Goal: Consume media (video, audio): Browse casually

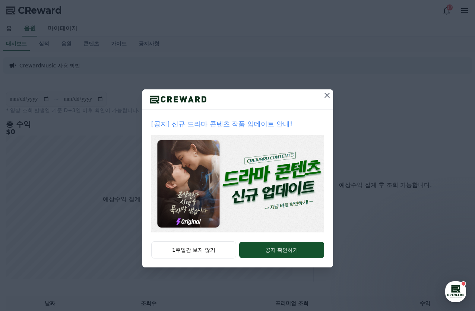
click at [327, 95] on icon at bounding box center [327, 95] width 5 height 5
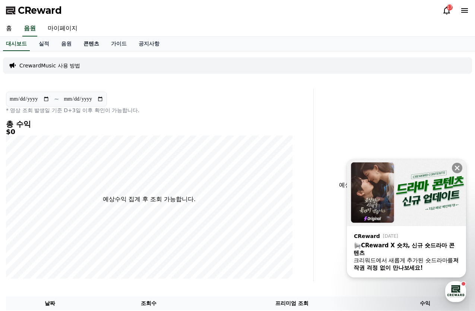
click at [97, 47] on link "콘텐츠" at bounding box center [92, 44] width 28 height 14
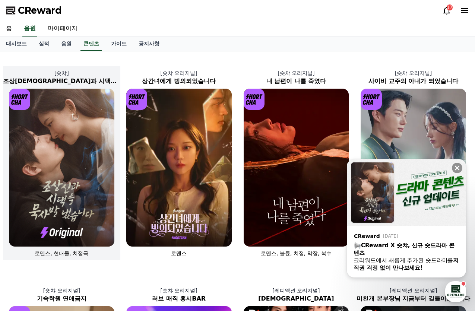
click at [94, 158] on img at bounding box center [62, 168] width 106 height 158
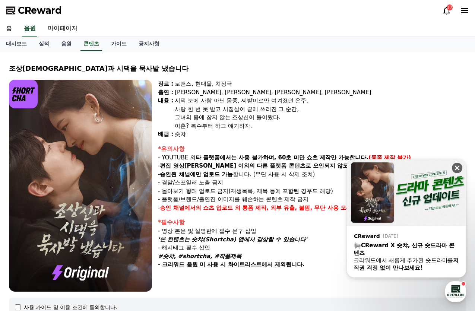
click at [459, 167] on icon at bounding box center [457, 168] width 5 height 5
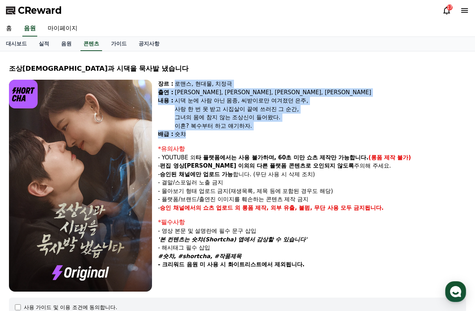
drag, startPoint x: 176, startPoint y: 84, endPoint x: 296, endPoint y: 136, distance: 130.6
click at [296, 136] on div "장르 : 로맨스, 현대물, 치정극 출연 : [PERSON_NAME], [PERSON_NAME], [PERSON_NAME], [PERSON_NA…" at bounding box center [312, 109] width 308 height 59
click at [199, 121] on div "그녀의 몸에 참지 않는 조상신이 들어왔다." at bounding box center [321, 117] width 292 height 9
drag, startPoint x: 165, startPoint y: 86, endPoint x: 225, endPoint y: 136, distance: 77.3
click at [225, 136] on div "장르 : 로맨스, 현대물, 치정극 출연 : [PERSON_NAME], [PERSON_NAME], [PERSON_NAME], [PERSON_NA…" at bounding box center [312, 109] width 308 height 59
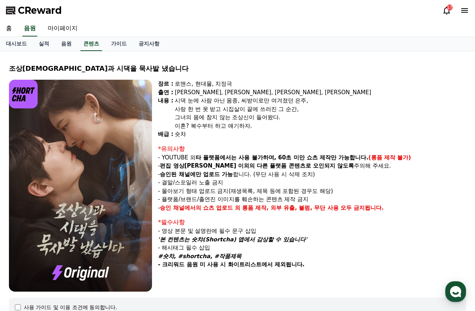
click at [221, 175] on strong "승인된 채널에만 업로드 가능" at bounding box center [196, 174] width 73 height 7
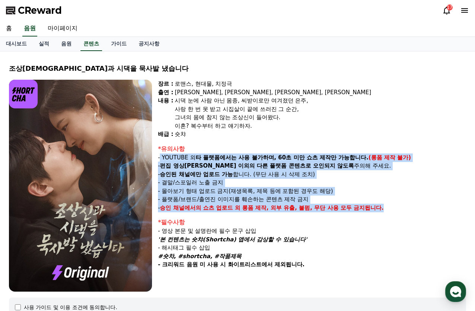
drag, startPoint x: 161, startPoint y: 157, endPoint x: 384, endPoint y: 215, distance: 230.2
click at [384, 215] on div "장르 : 로맨스, 현대물, 치정극 출연 : [PERSON_NAME], [PERSON_NAME], [PERSON_NAME], [PERSON_NA…" at bounding box center [312, 186] width 308 height 212
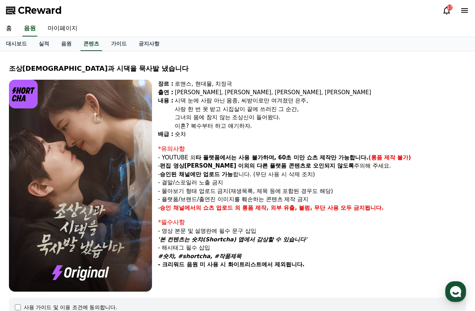
click at [355, 220] on div "*필수사항" at bounding box center [312, 222] width 308 height 9
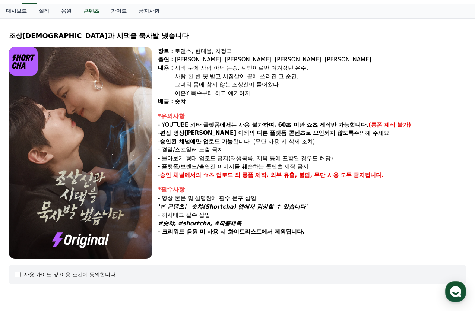
scroll to position [75, 0]
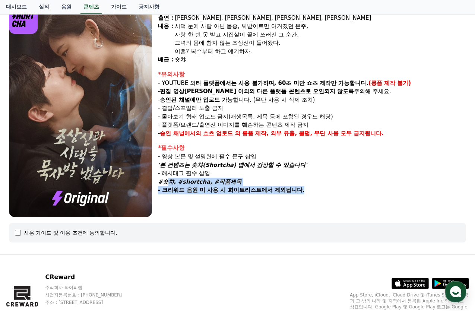
drag, startPoint x: 163, startPoint y: 183, endPoint x: 328, endPoint y: 189, distance: 164.5
click at [328, 189] on div "*필수사항 - 영상 본문 및 설명란에 필수 문구 삽입 '본 컨텐츠는 숏챠(Shortcha) 앱에서 감상할 수 있습니다' - 해시태그 필수 삽입…" at bounding box center [312, 169] width 308 height 51
click at [328, 189] on p "- 크리워드 음원 미 사용 시 화이트리스트에서 제외됩니다." at bounding box center [312, 190] width 308 height 9
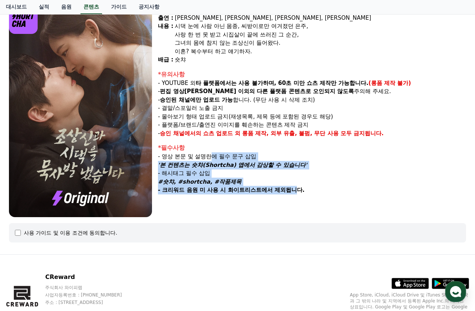
drag, startPoint x: 290, startPoint y: 187, endPoint x: 208, endPoint y: 141, distance: 94.0
click at [209, 144] on div "*필수사항 - 영상 본문 및 설명란에 필수 문구 삽입 '본 컨텐츠는 숏챠(Shortcha) 앱에서 감상할 수 있습니다' - 해시태그 필수 삽입…" at bounding box center [312, 169] width 308 height 51
click at [271, 182] on p "#숏챠, #shortcha, #작품제목" at bounding box center [312, 182] width 308 height 9
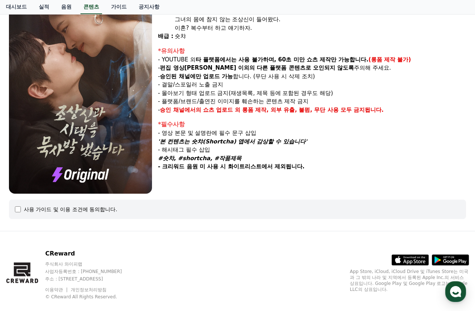
scroll to position [111, 0]
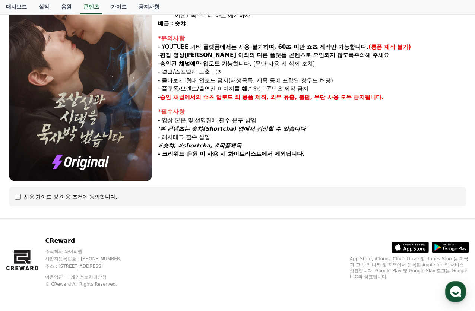
click at [89, 198] on div "사용 가이드 및 이용 조건에 동의합니다." at bounding box center [71, 196] width 94 height 7
drag, startPoint x: 5, startPoint y: 198, endPoint x: 15, endPoint y: 199, distance: 9.7
click at [5, 199] on div "조상[DEMOGRAPHIC_DATA]과 시댁을 묵사발 냈습니다 장르 : 로맨스, 현대물, 치정극 출연 : [PERSON_NAME], [PERS…" at bounding box center [237, 80] width 469 height 272
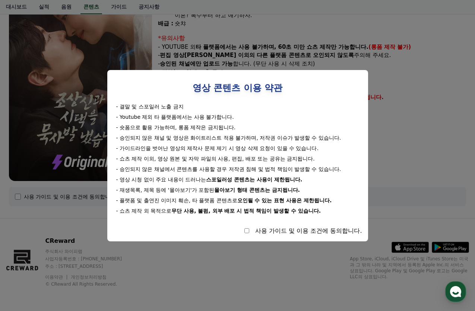
select select
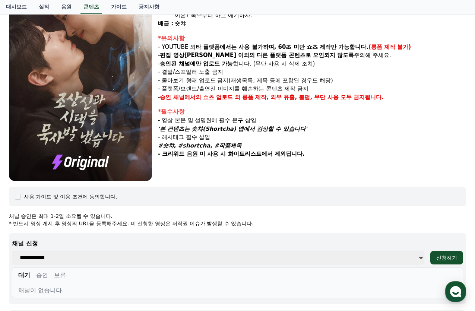
scroll to position [297, 0]
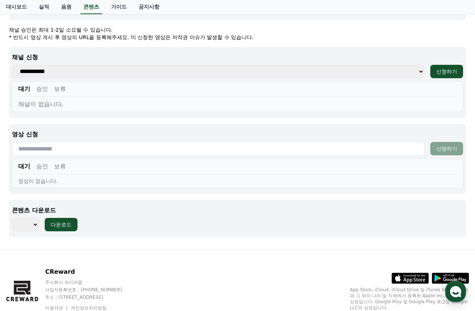
click at [109, 72] on select "**********" at bounding box center [218, 71] width 413 height 13
select select
click at [12, 65] on select "**********" at bounding box center [218, 71] width 413 height 13
click at [339, 70] on select "**********" at bounding box center [218, 71] width 413 height 13
click at [337, 74] on select "**********" at bounding box center [218, 71] width 413 height 13
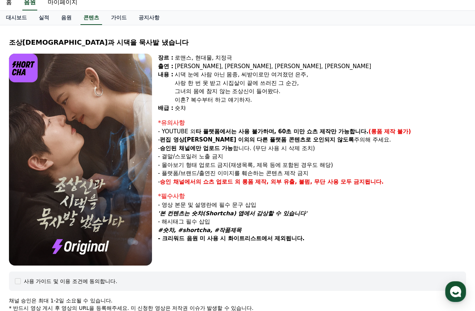
scroll to position [0, 0]
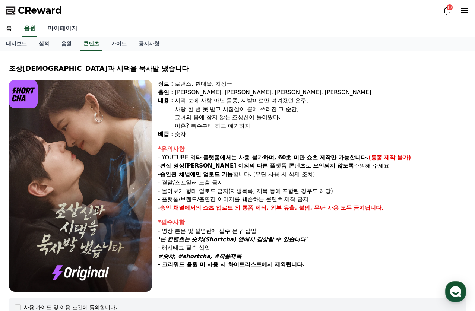
click at [50, 28] on link "마이페이지" at bounding box center [63, 29] width 42 height 16
select select "**********"
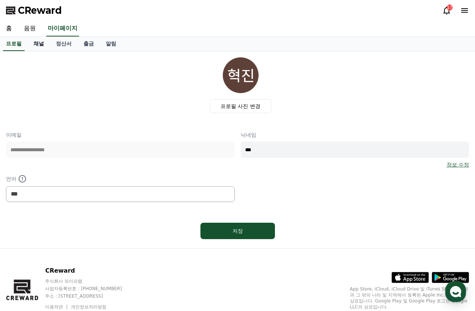
click at [46, 46] on link "채널" at bounding box center [39, 44] width 22 height 14
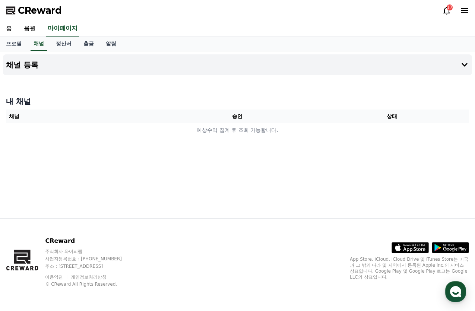
click at [461, 13] on icon at bounding box center [464, 10] width 9 height 9
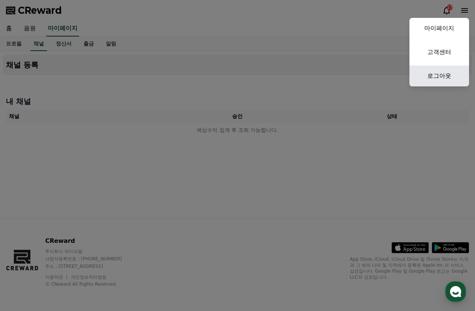
click at [437, 80] on link "로그아웃" at bounding box center [440, 76] width 60 height 21
